Goal: Information Seeking & Learning: Learn about a topic

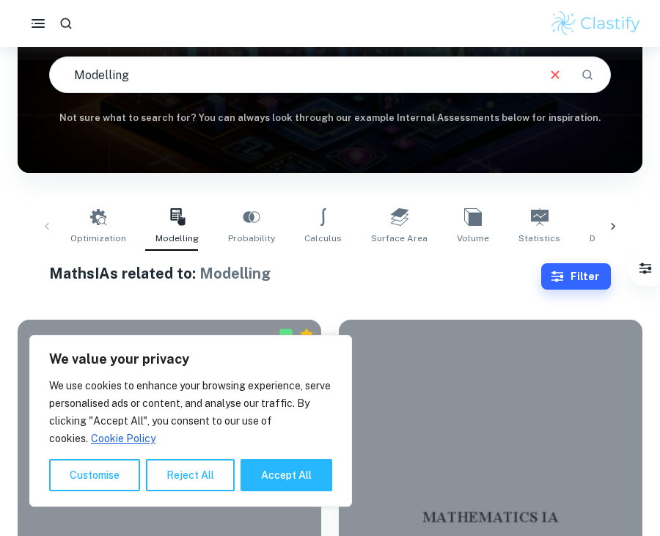
scroll to position [236, 0]
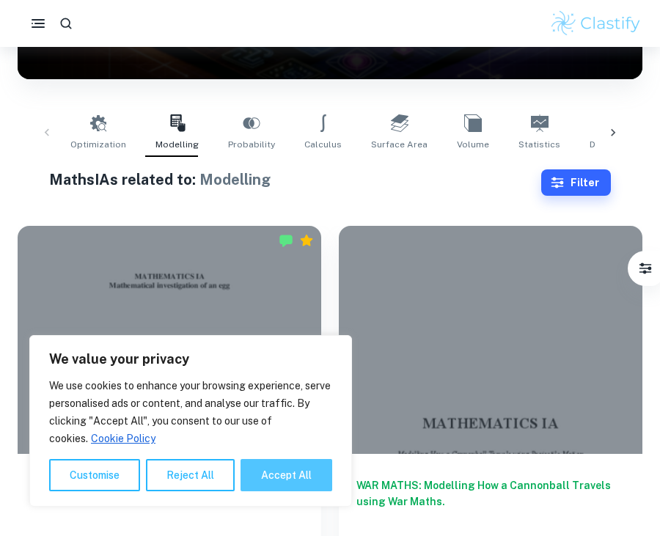
click at [286, 470] on button "Accept All" at bounding box center [286, 475] width 92 height 32
checkbox input "true"
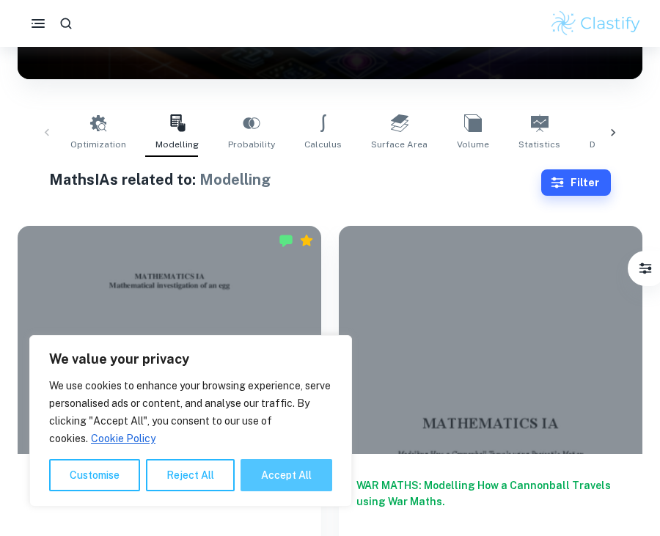
checkbox input "true"
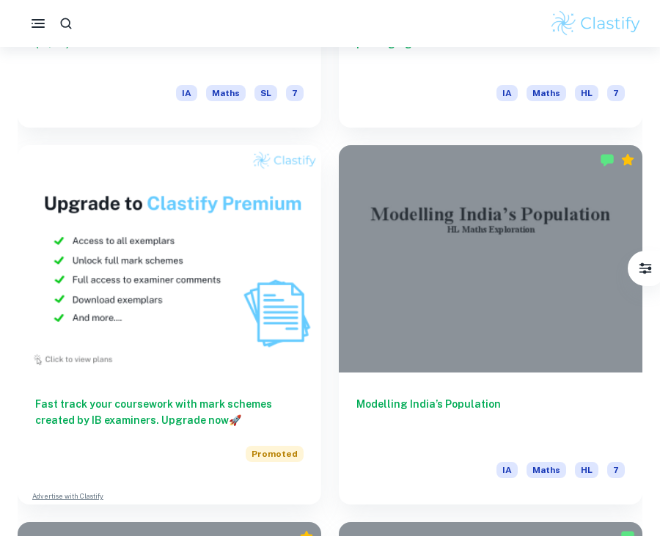
scroll to position [1448, 0]
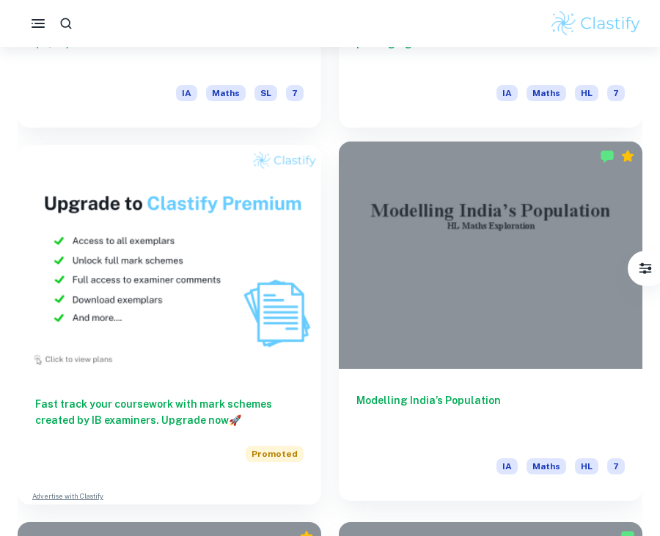
click at [424, 306] on div at bounding box center [490, 255] width 303 height 228
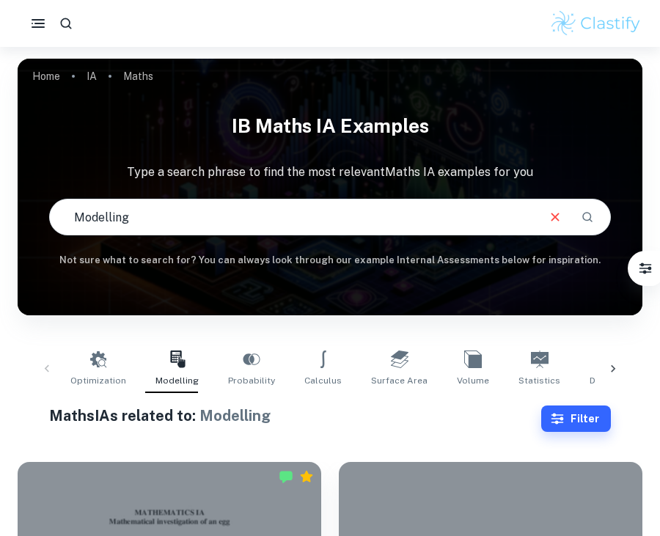
click at [556, 402] on div "Optimization Modelling Probability Calculus Surface Area Volume Statistics Diff…" at bounding box center [330, 369] width 624 height 72
click at [556, 413] on icon "button" at bounding box center [557, 418] width 12 height 11
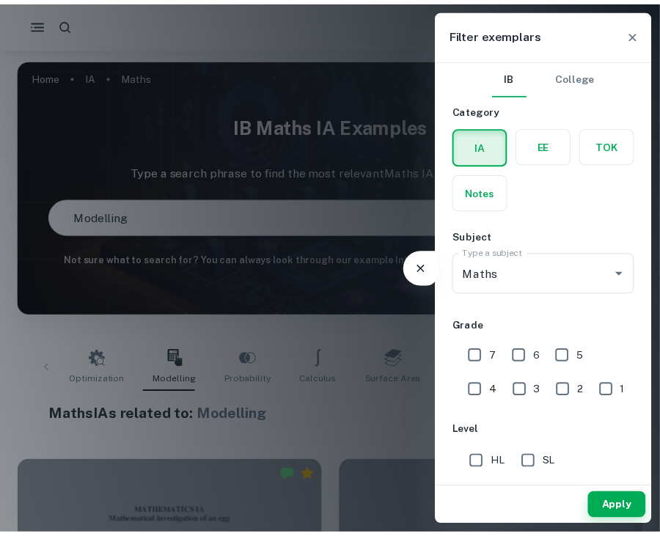
scroll to position [51, 0]
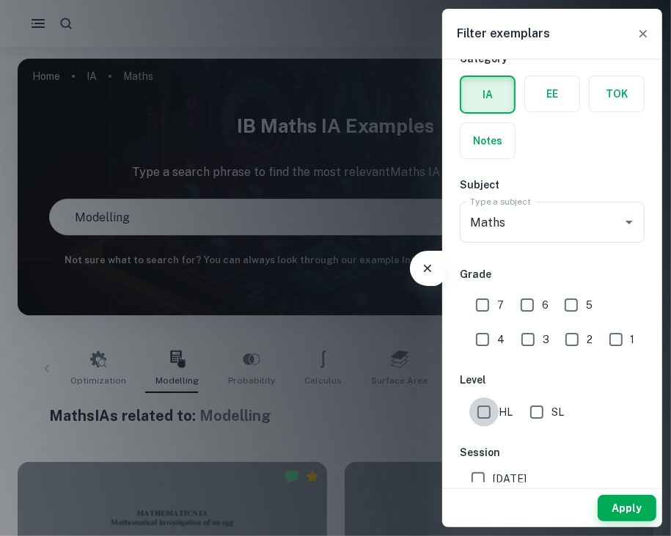
click at [487, 413] on input "HL" at bounding box center [483, 411] width 29 height 29
checkbox input "true"
click at [628, 506] on button "Apply" at bounding box center [626, 508] width 59 height 26
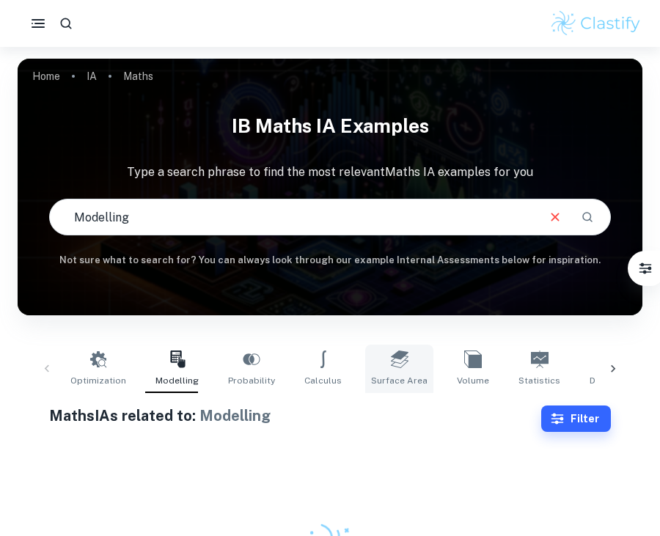
scroll to position [47, 0]
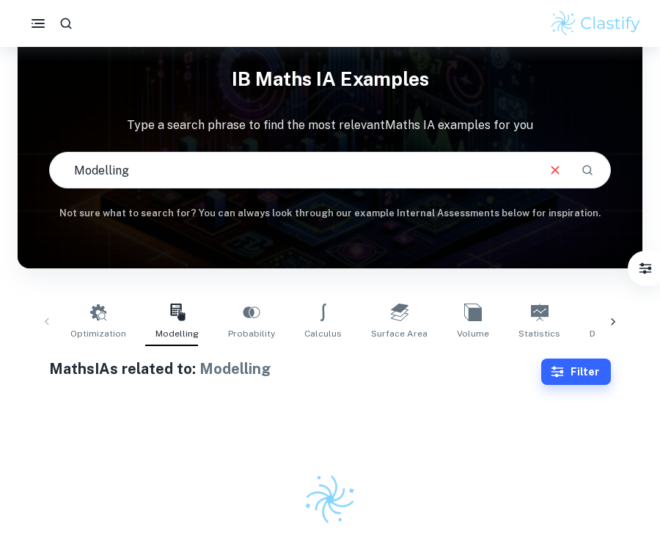
click at [363, 350] on div "Optimization Modelling Probability Calculus Surface Area Volume Statistics Diff…" at bounding box center [330, 322] width 624 height 72
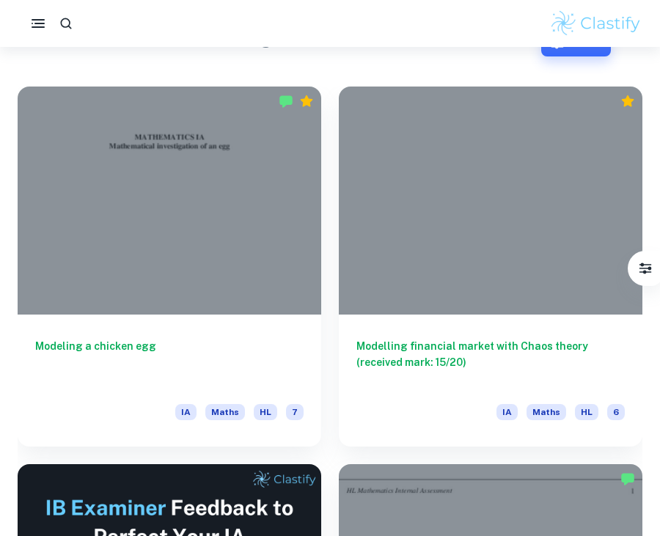
scroll to position [0, 0]
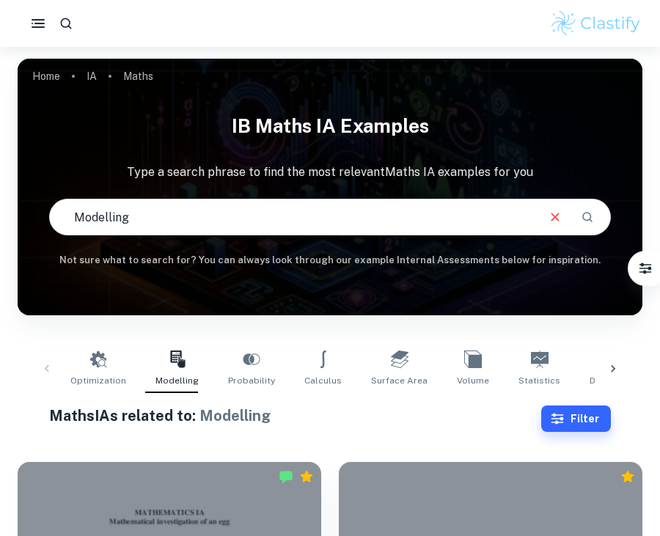
click at [323, 213] on input "Modelling" at bounding box center [293, 216] width 486 height 41
click at [586, 221] on icon "Search" at bounding box center [586, 216] width 13 height 13
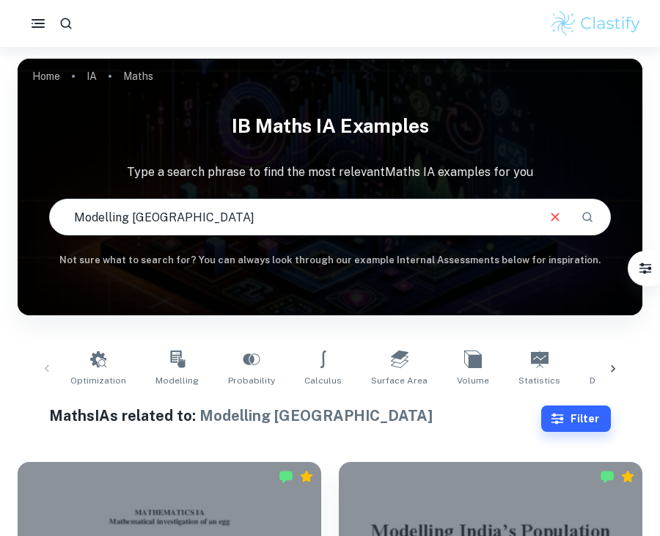
click at [611, 364] on icon at bounding box center [612, 368] width 15 height 15
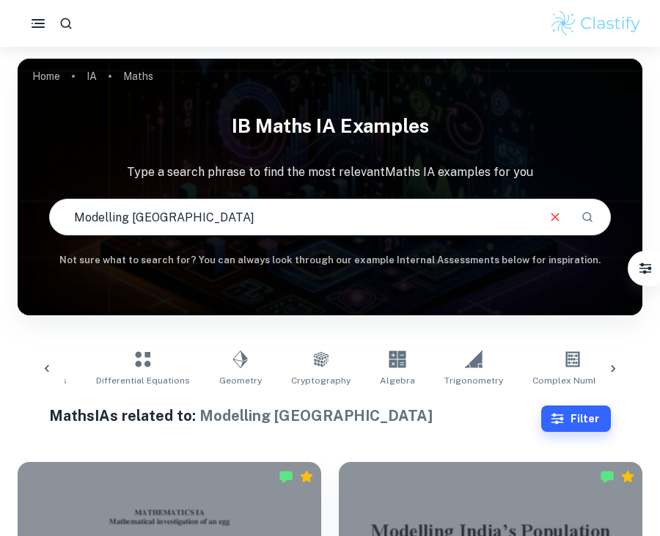
scroll to position [0, 531]
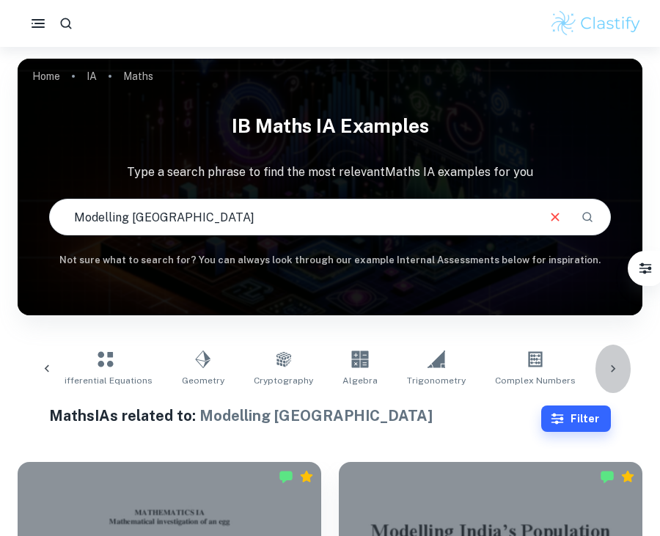
click at [611, 364] on icon at bounding box center [612, 368] width 15 height 15
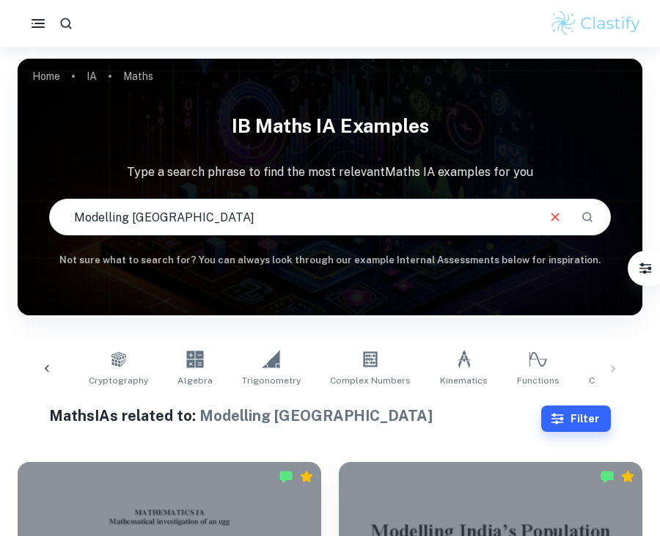
click at [608, 372] on div "Optimization Modelling Probability Calculus Surface Area Volume Statistics Diff…" at bounding box center [329, 368] width 601 height 48
click at [425, 212] on input "Modelling [GEOGRAPHIC_DATA]" at bounding box center [293, 216] width 486 height 41
type input "Modelling population"
click at [50, 366] on icon at bounding box center [47, 368] width 15 height 15
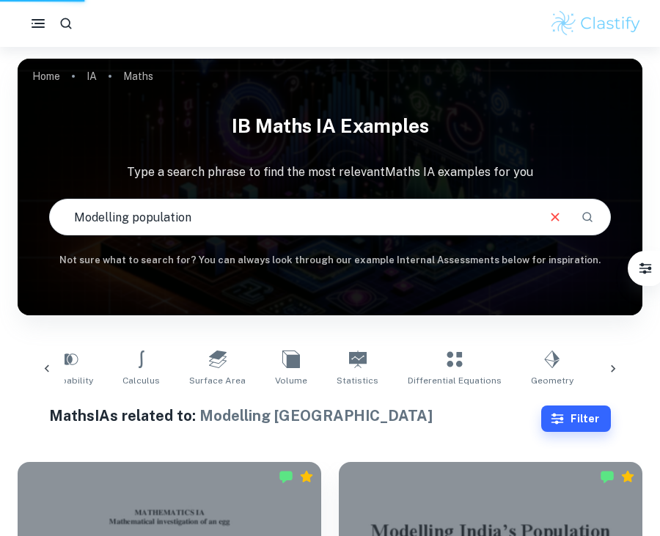
scroll to position [0, 165]
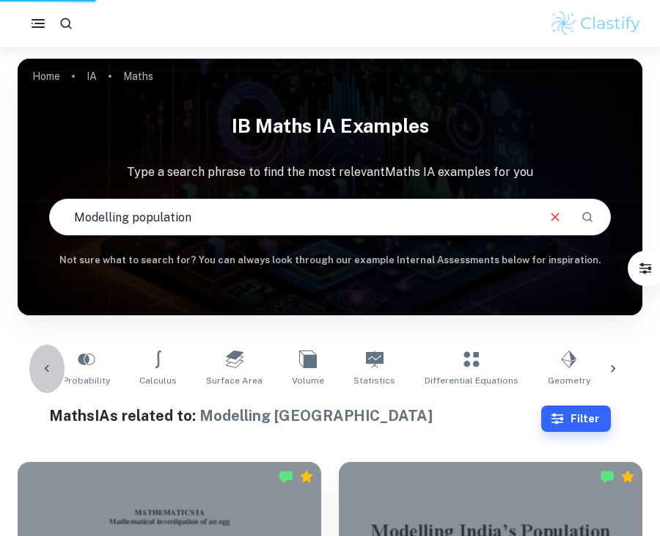
click at [50, 366] on icon at bounding box center [47, 368] width 15 height 15
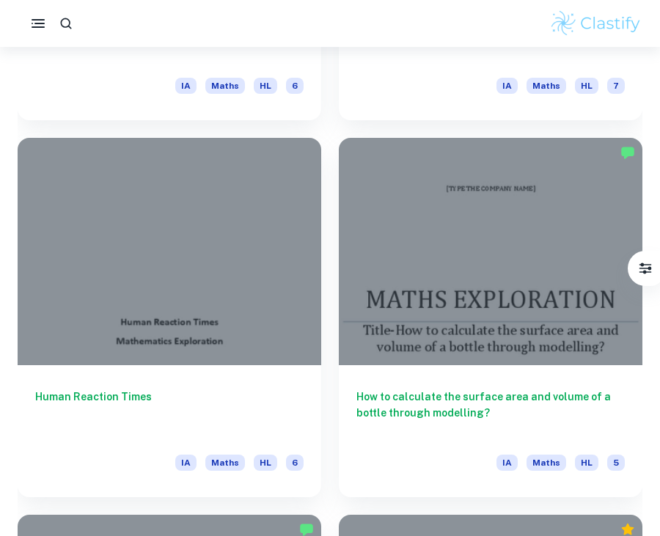
scroll to position [2210, 0]
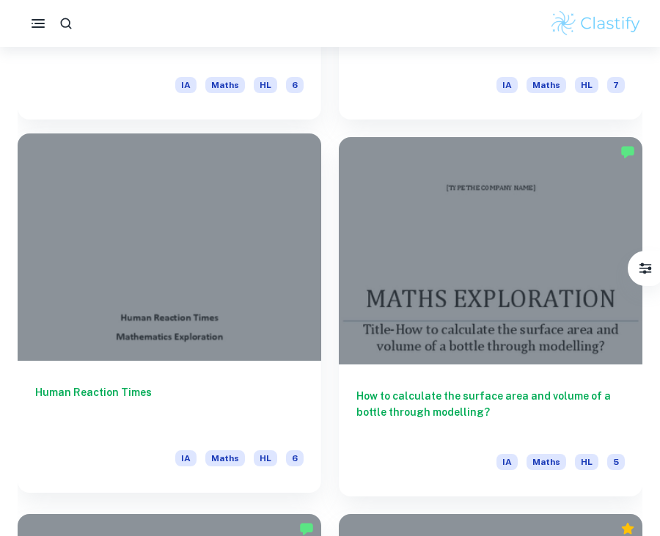
click at [189, 310] on div at bounding box center [169, 247] width 303 height 228
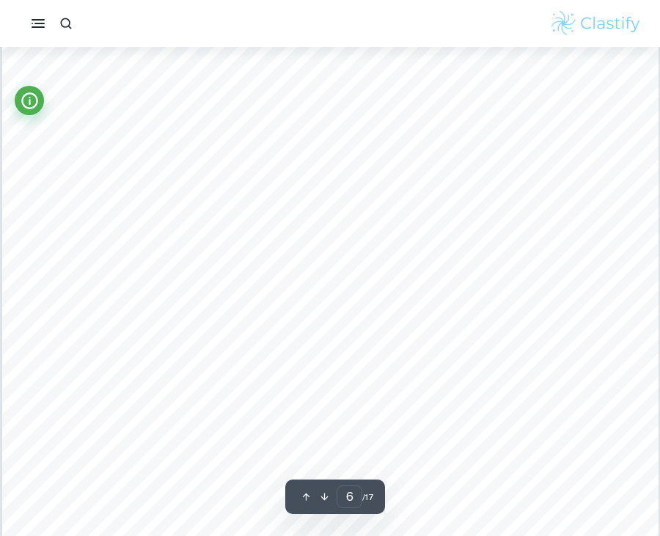
scroll to position [5303, 0]
type input "1"
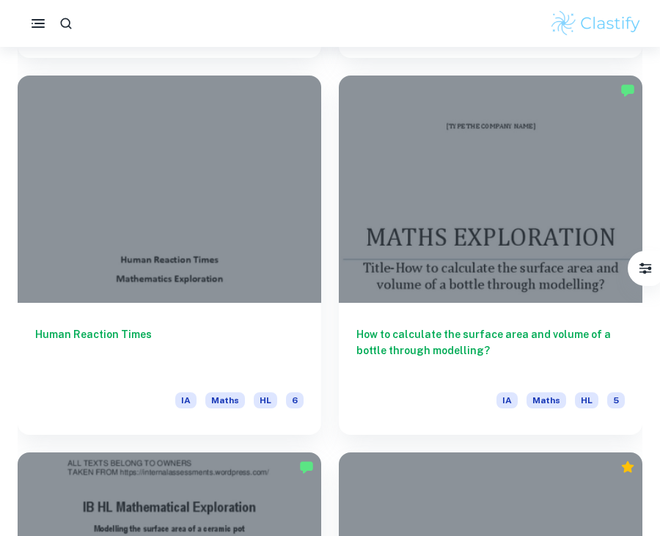
scroll to position [2270, 0]
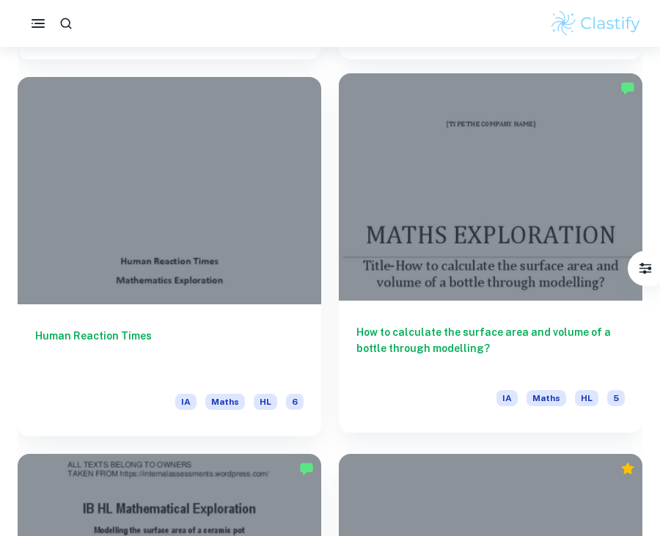
click at [402, 171] on div at bounding box center [490, 187] width 303 height 228
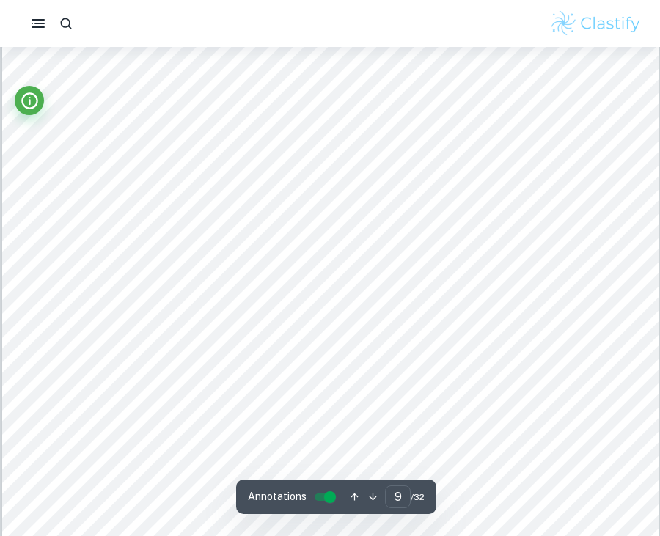
scroll to position [7858, 0]
type input "1"
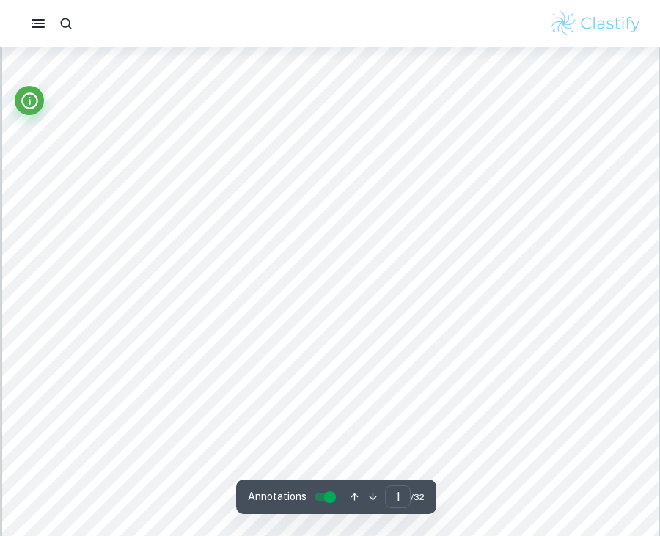
scroll to position [0, 0]
